Goal: Transaction & Acquisition: Download file/media

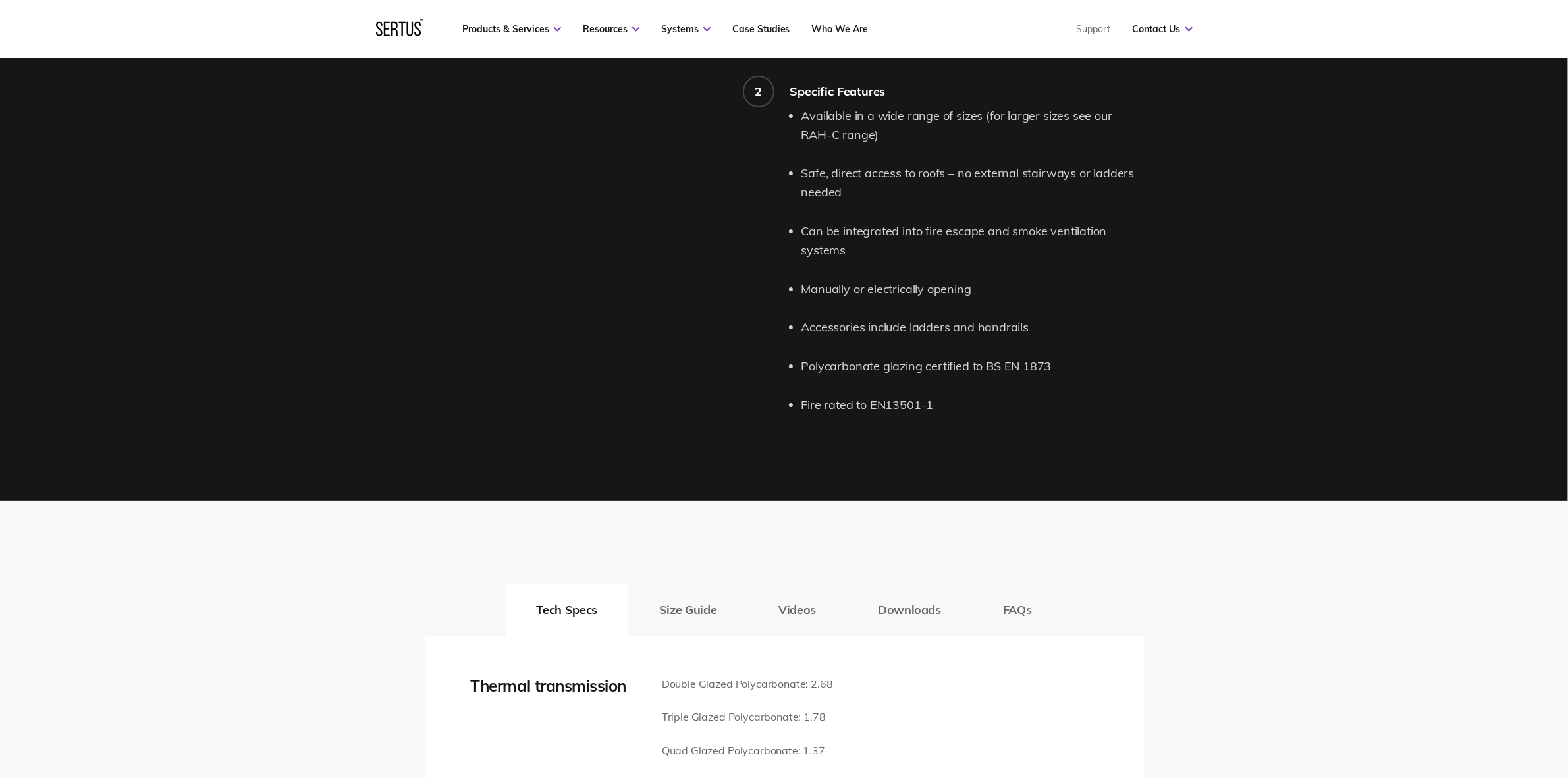
scroll to position [1482, 0]
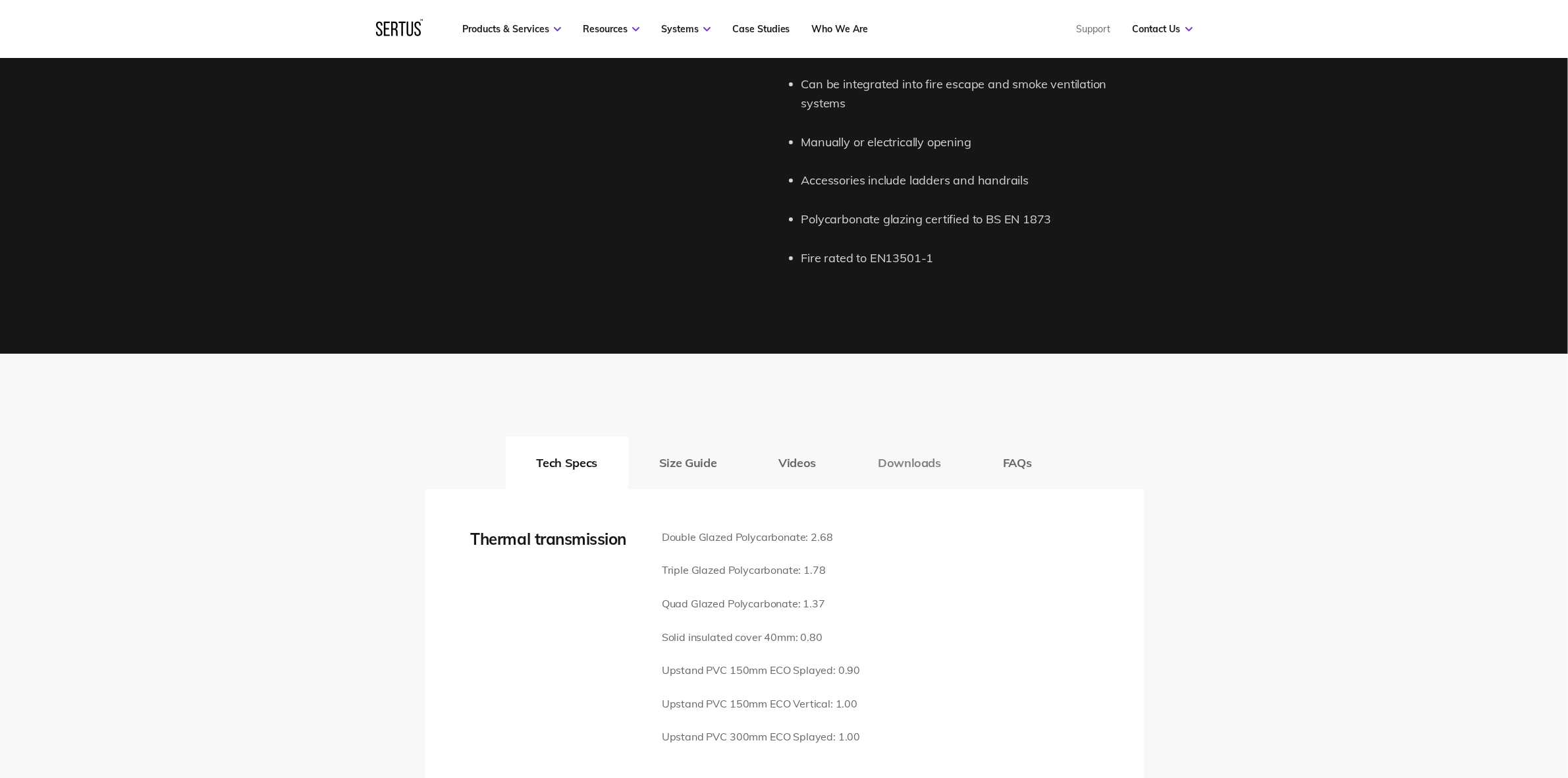
click at [929, 444] on button "Downloads" at bounding box center [910, 463] width 125 height 52
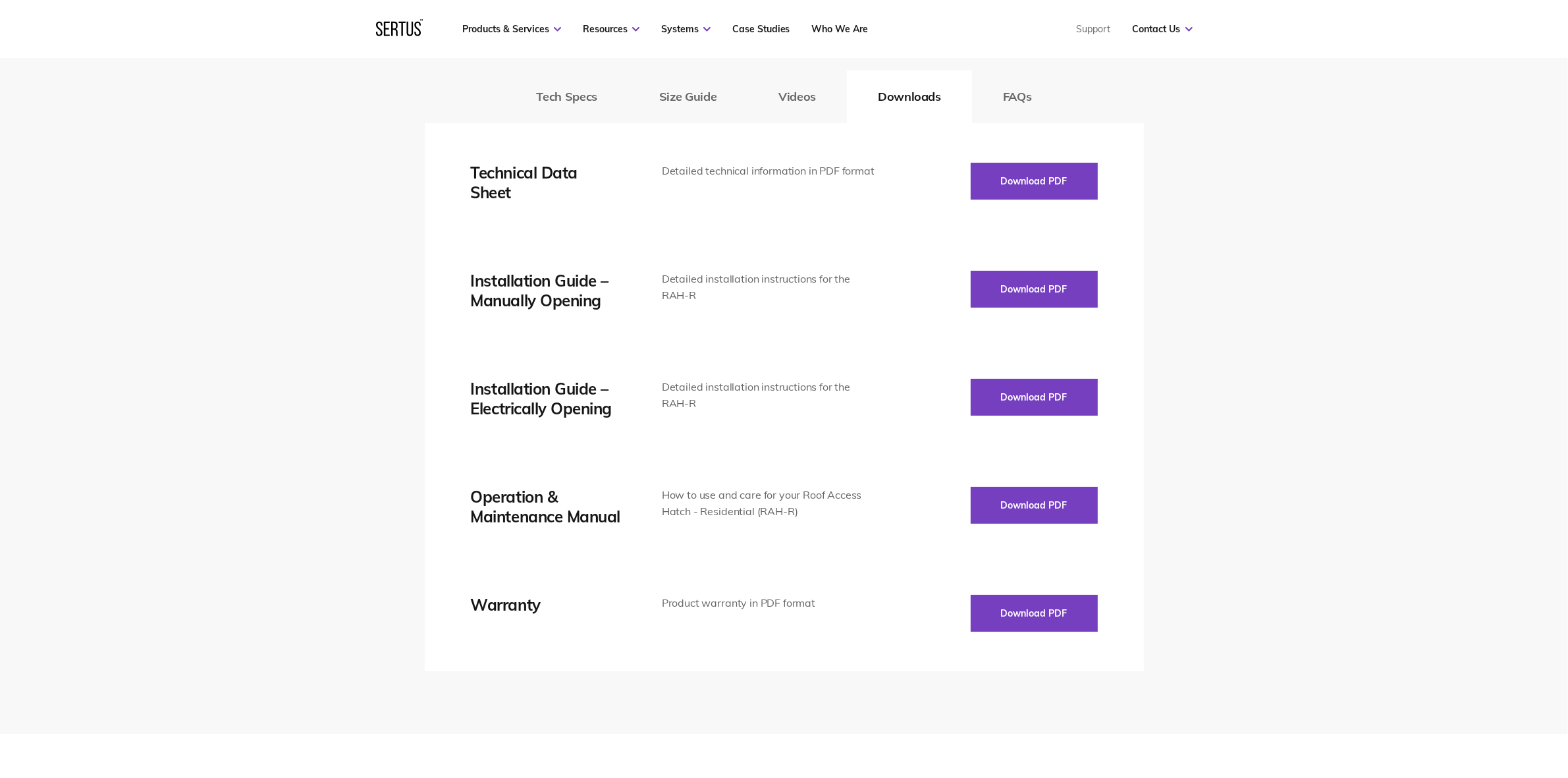
scroll to position [1812, 0]
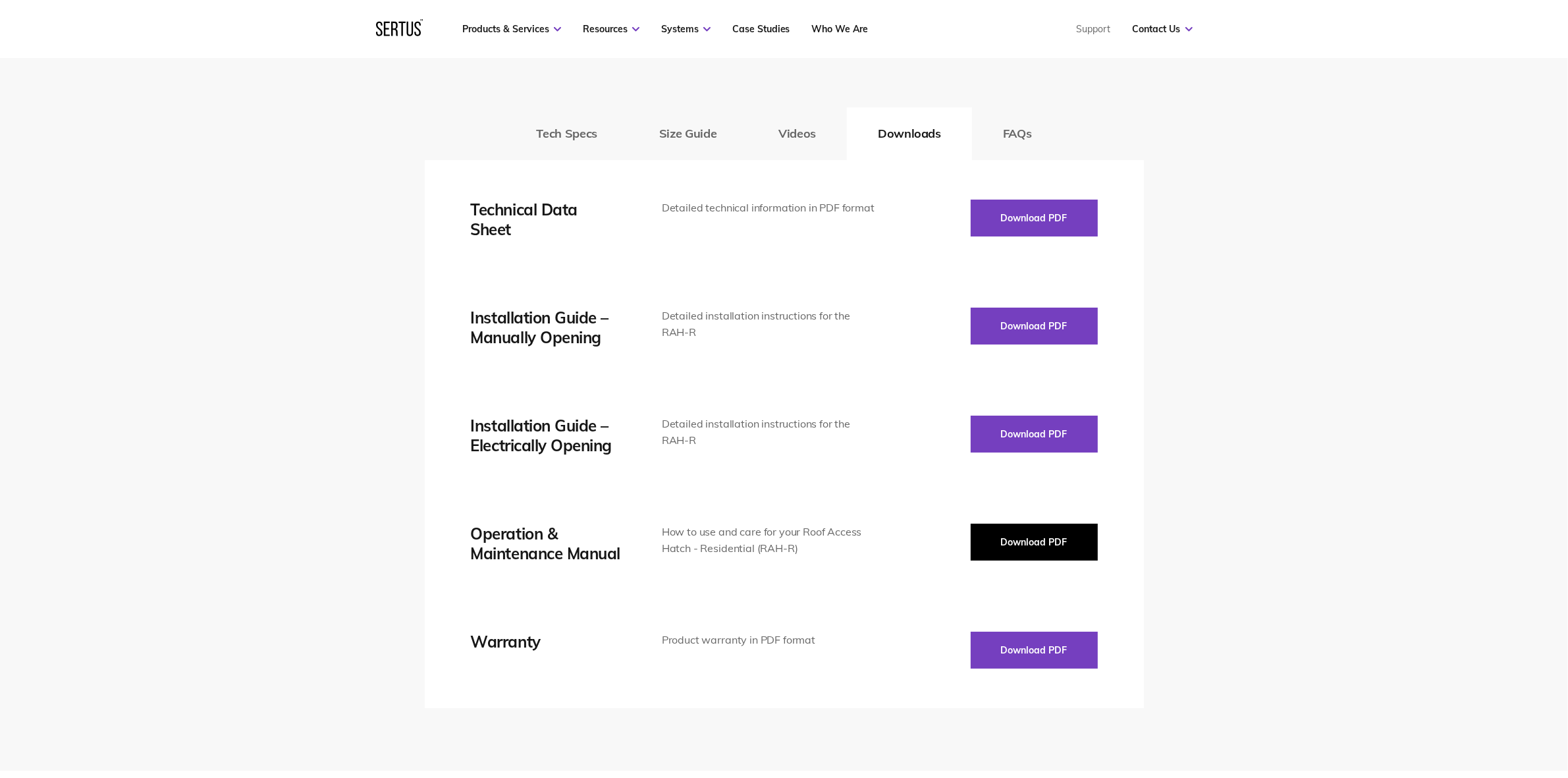
click at [1083, 529] on button "Download PDF" at bounding box center [1034, 542] width 127 height 37
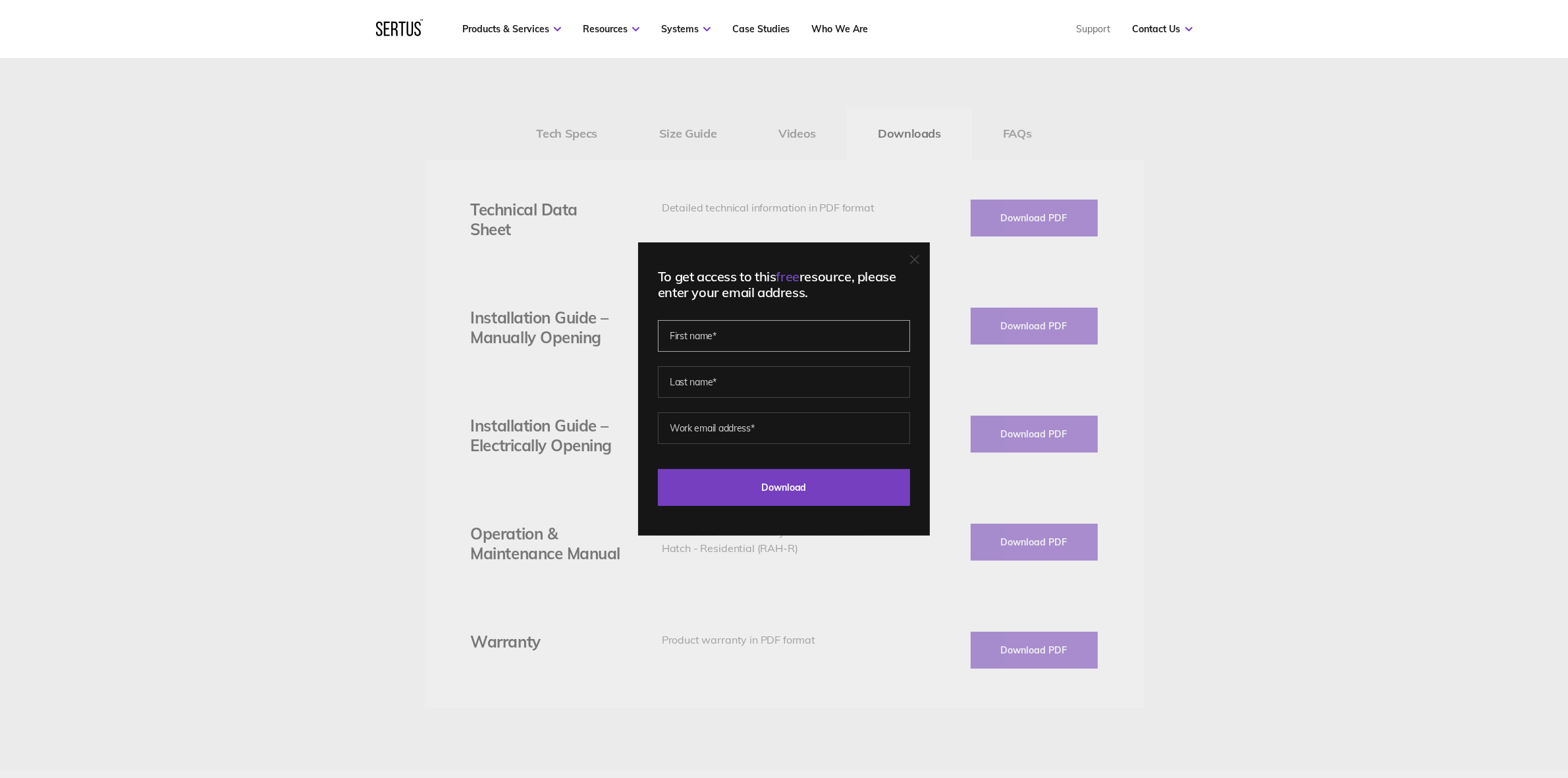
click at [764, 337] on input "text" at bounding box center [784, 336] width 252 height 31
type input "rob"
click at [739, 388] on input "text" at bounding box center [784, 382] width 252 height 31
type input "wotton"
click at [741, 431] on input "email" at bounding box center [784, 428] width 252 height 31
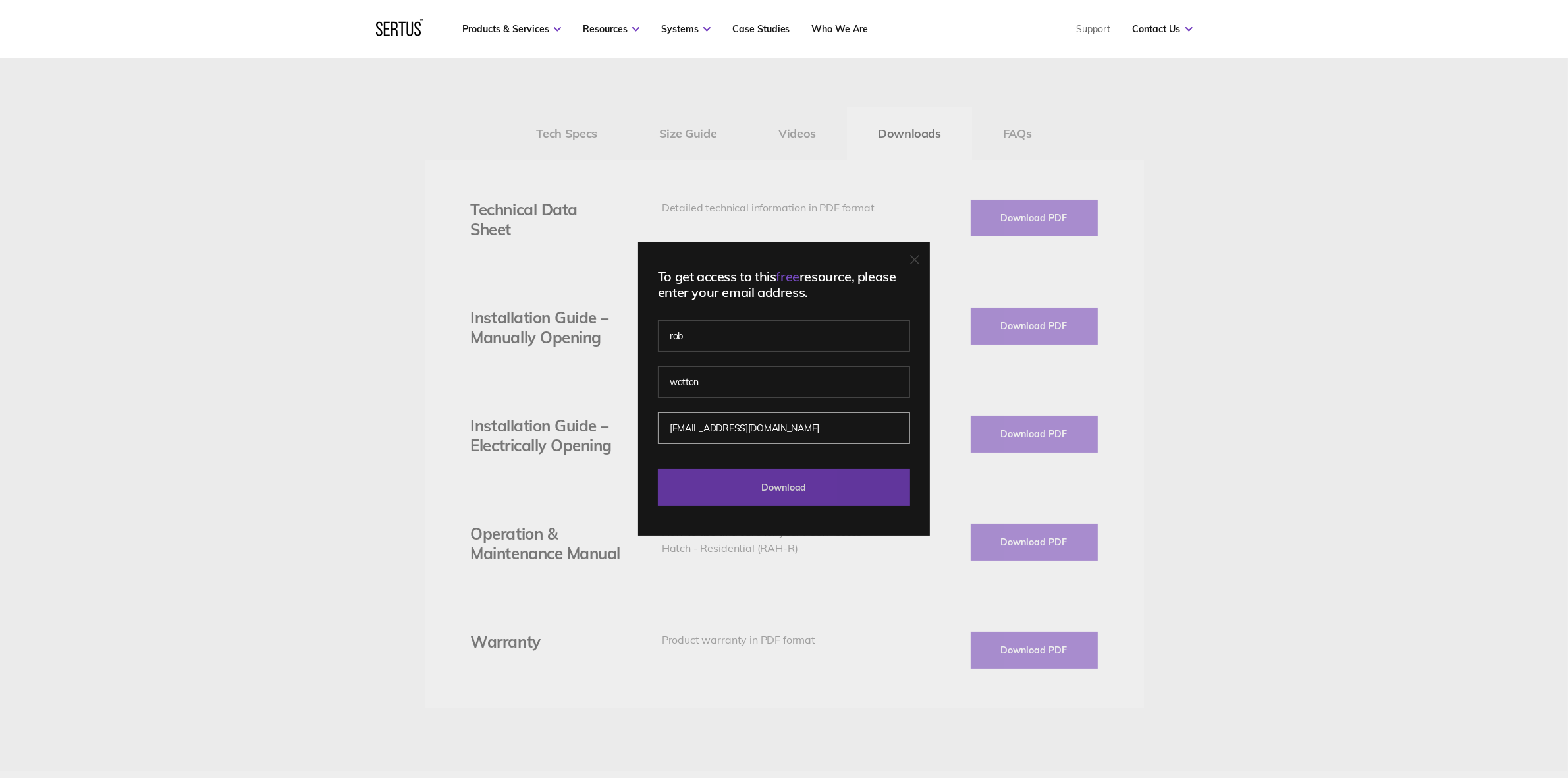
type input "[EMAIL_ADDRESS][DOMAIN_NAME]"
click at [781, 481] on input "Download" at bounding box center [784, 488] width 252 height 37
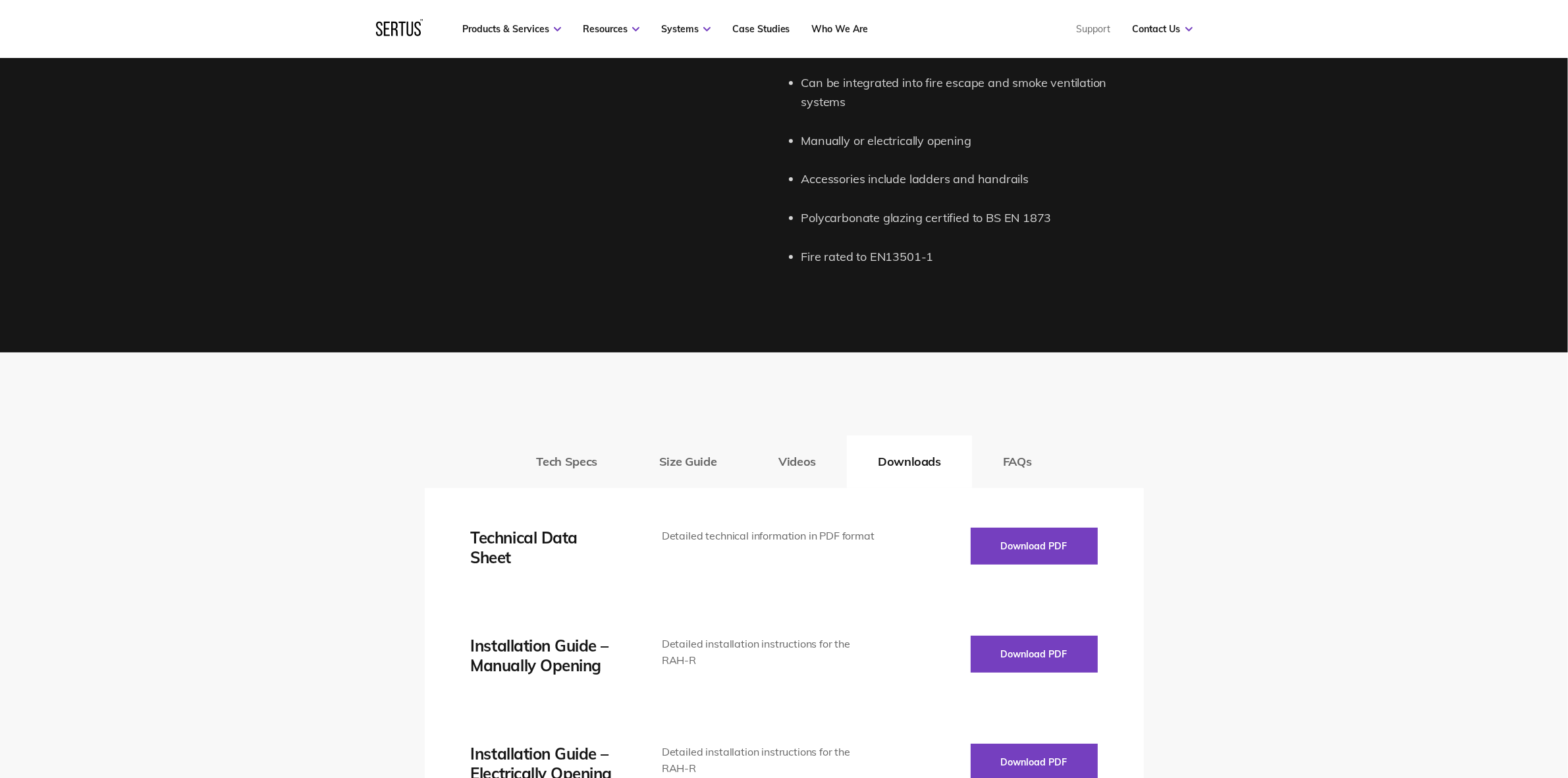
scroll to position [1482, 0]
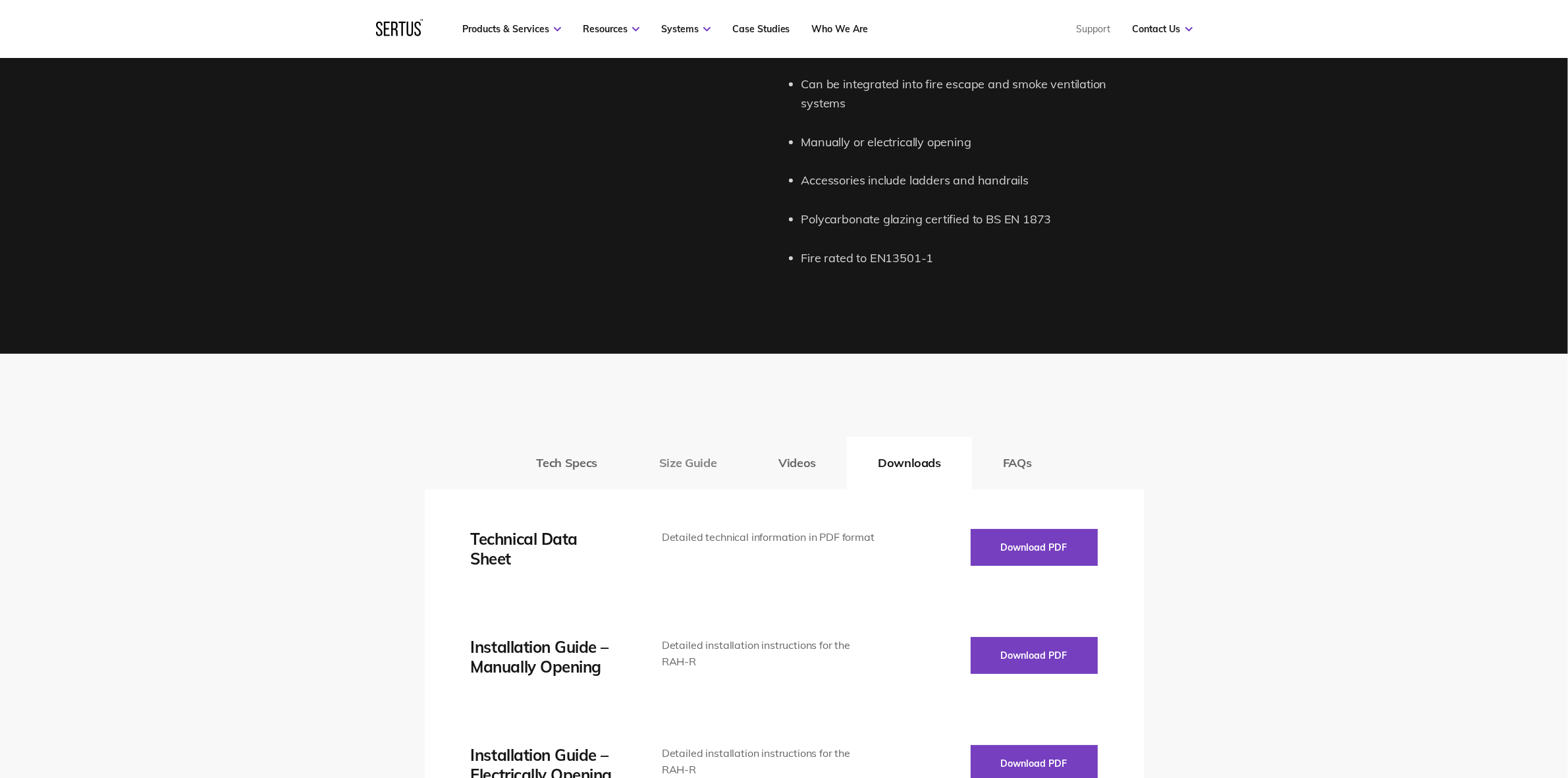
click at [686, 437] on button "Size Guide" at bounding box center [688, 463] width 119 height 52
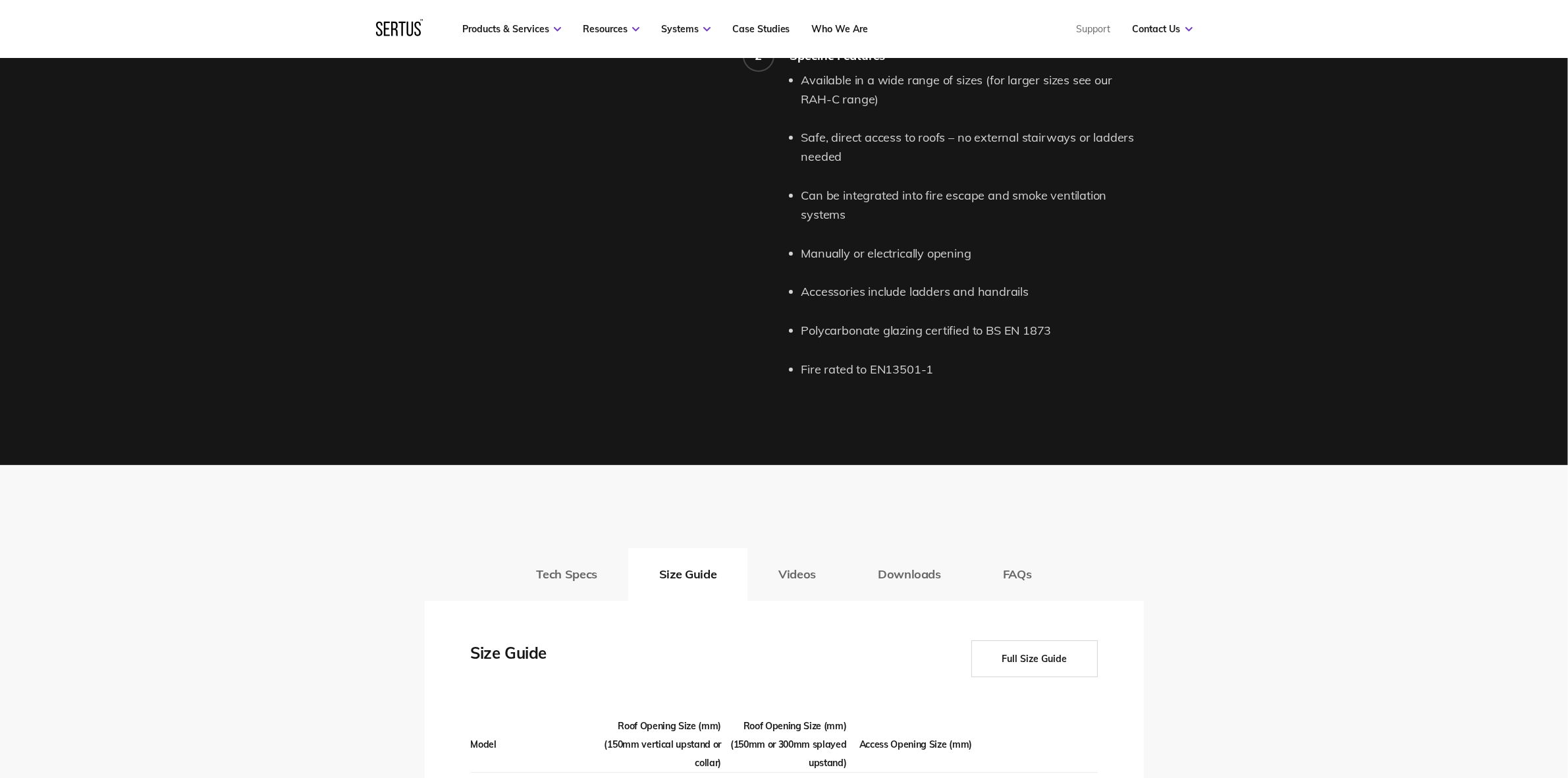
scroll to position [1400, 0]
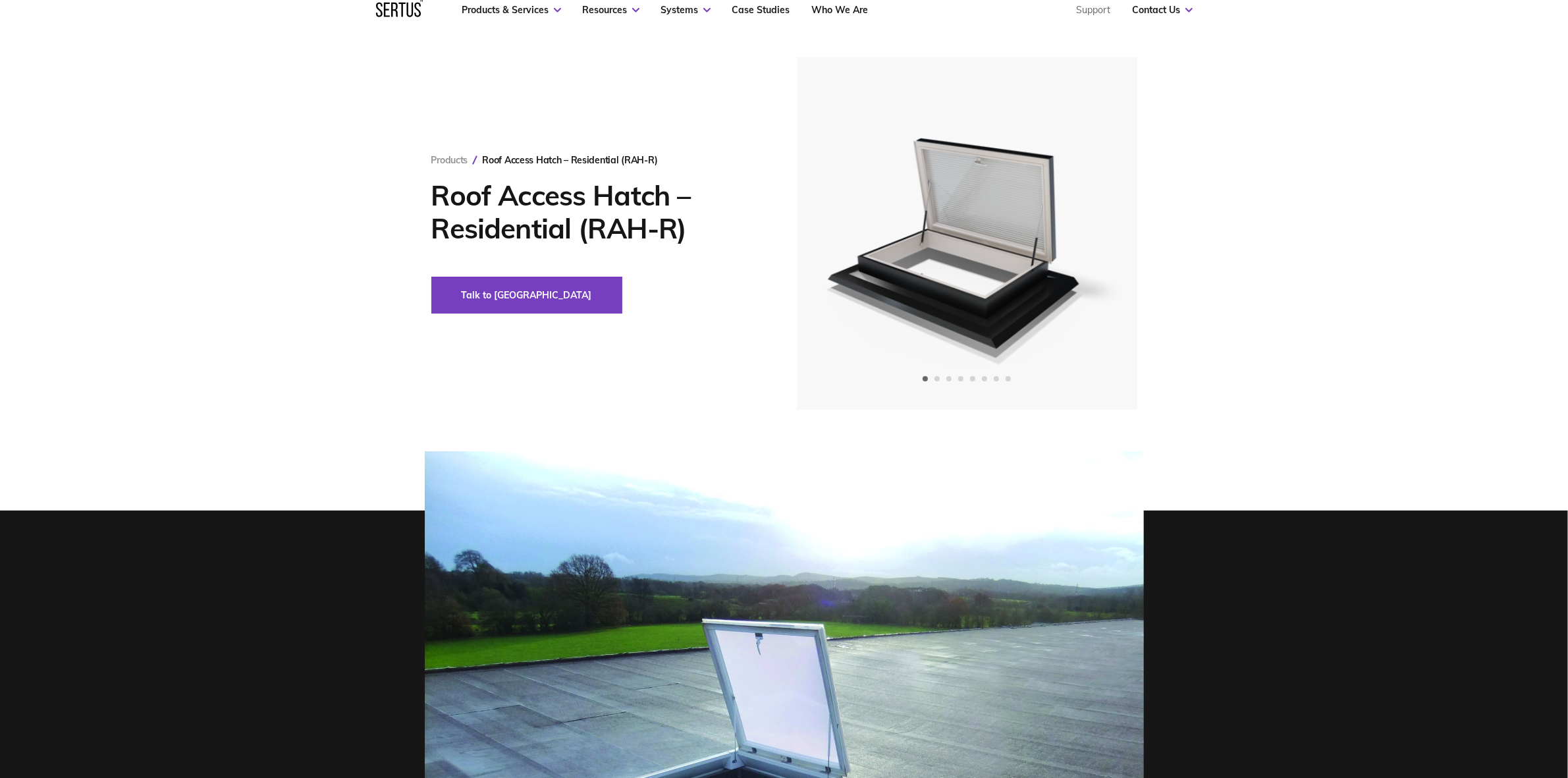
scroll to position [0, 0]
